Goal: Information Seeking & Learning: Learn about a topic

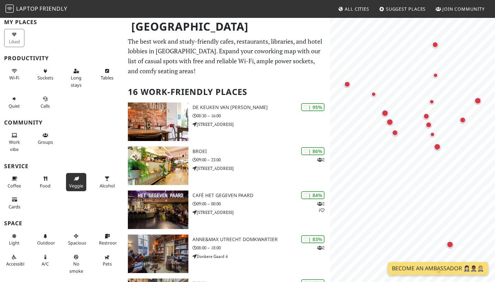
scroll to position [23, 0]
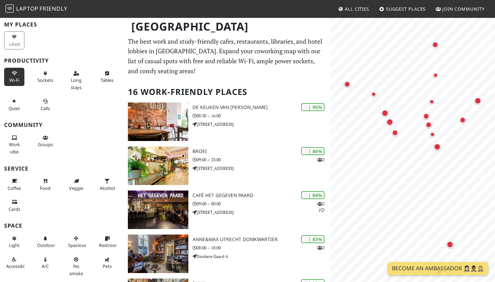
click at [12, 73] on icon at bounding box center [15, 74] width 6 height 4
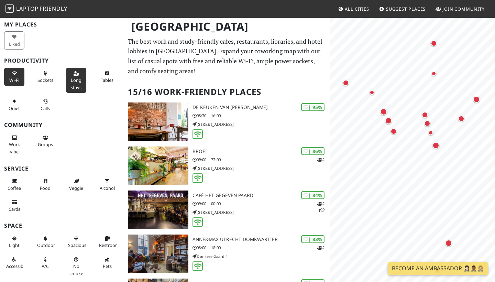
click at [76, 86] on span "Long stays" at bounding box center [76, 83] width 11 height 13
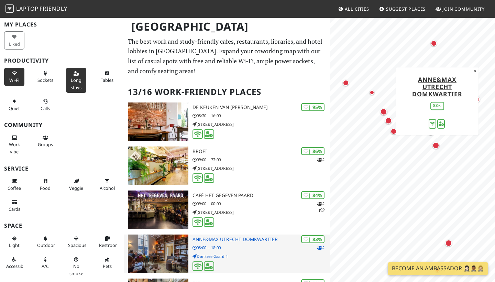
click at [204, 239] on h3 "Anne&Max Utrecht Domkwartier" at bounding box center [262, 240] width 138 height 6
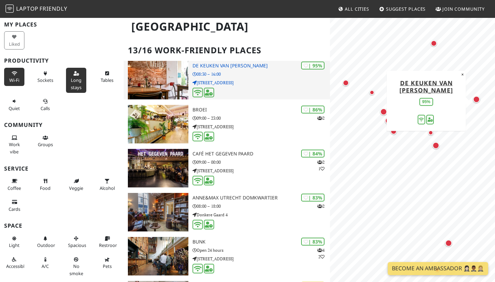
scroll to position [54, 0]
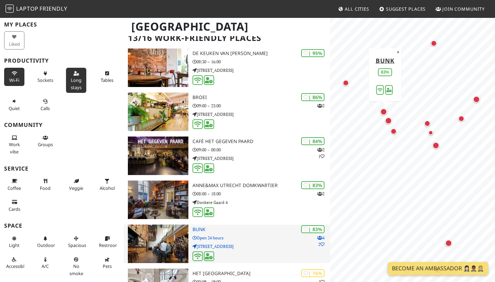
click at [212, 234] on p "Open 24 hours" at bounding box center [262, 237] width 138 height 7
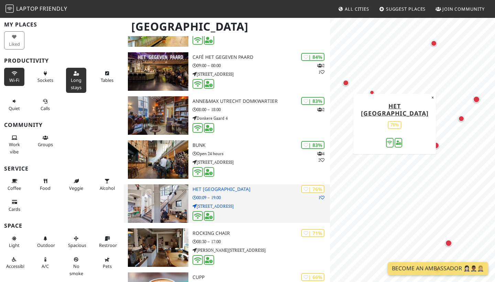
scroll to position [159, 0]
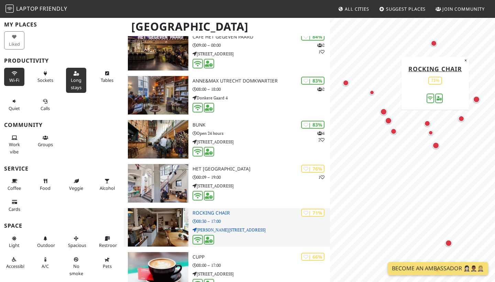
click at [214, 212] on h3 "Rocking Chair" at bounding box center [262, 213] width 138 height 6
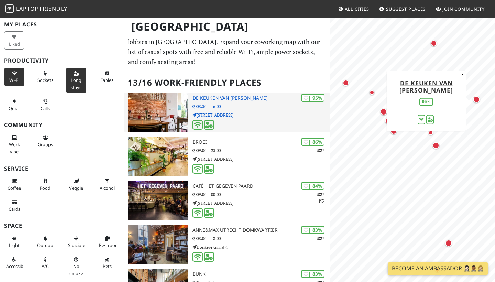
scroll to position [8, 0]
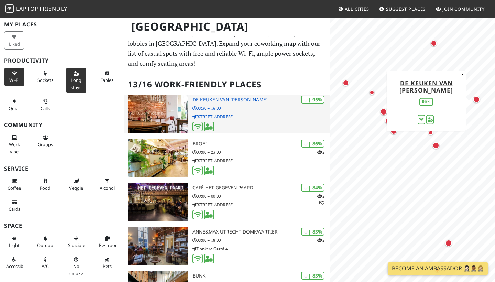
click at [216, 100] on h3 "De keuken van [PERSON_NAME]" at bounding box center [262, 100] width 138 height 6
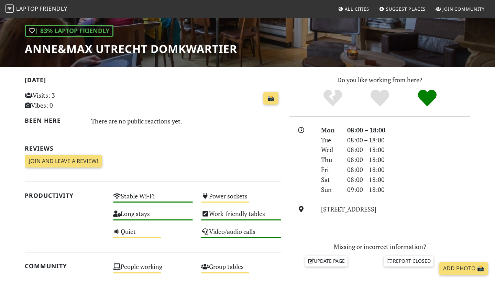
scroll to position [179, 0]
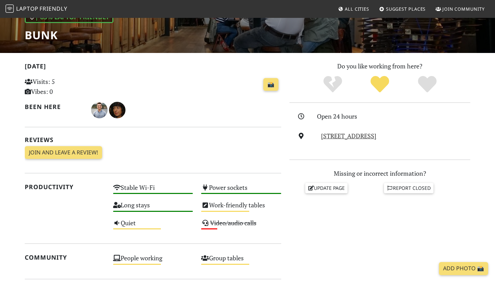
scroll to position [167, 0]
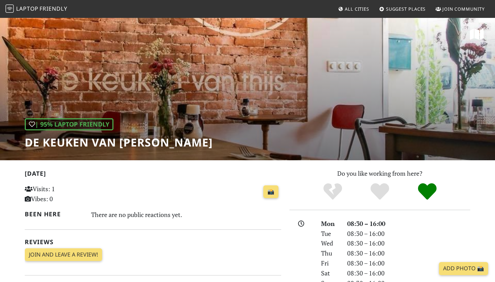
drag, startPoint x: 161, startPoint y: 143, endPoint x: 154, endPoint y: 143, distance: 6.5
click at [152, 142] on div "| 95% Laptop Friendly De keuken van [PERSON_NAME]" at bounding box center [247, 88] width 495 height 143
